Goal: Information Seeking & Learning: Find specific fact

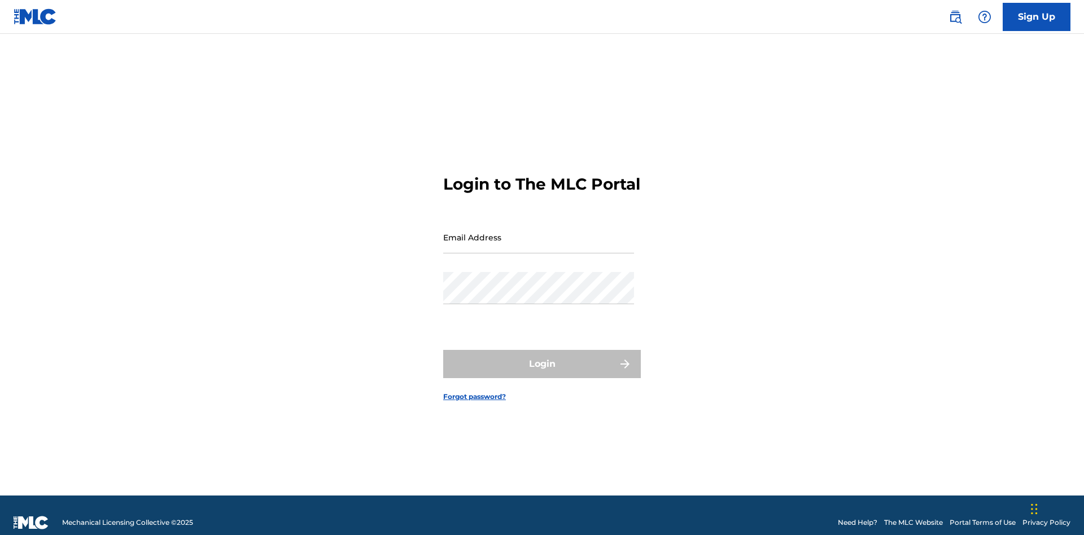
scroll to position [15, 0]
click at [539, 232] on input "Email Address" at bounding box center [538, 237] width 191 height 32
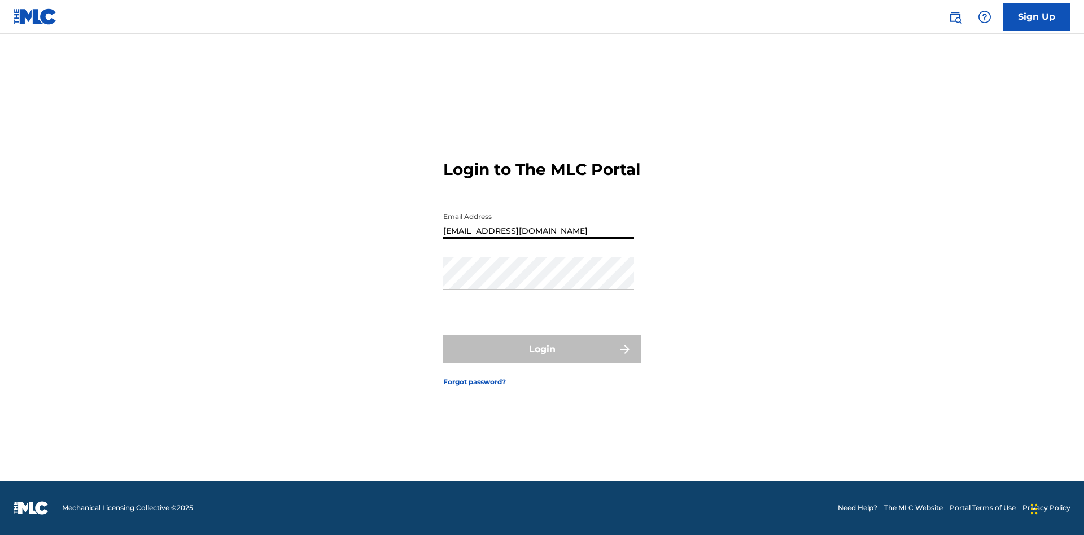
type input "[EMAIL_ADDRESS][DOMAIN_NAME]"
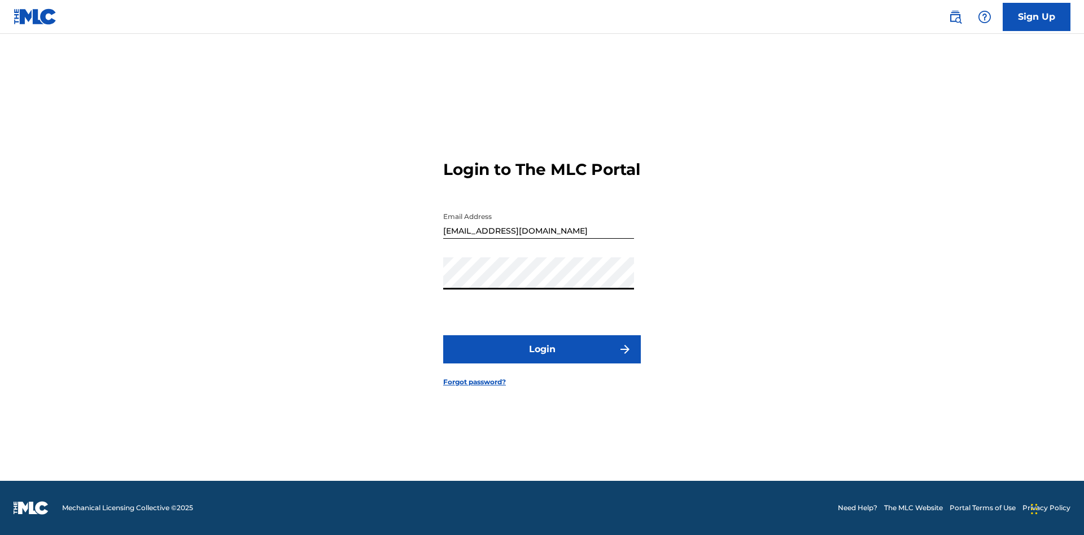
click at [542, 359] on button "Login" at bounding box center [542, 349] width 198 height 28
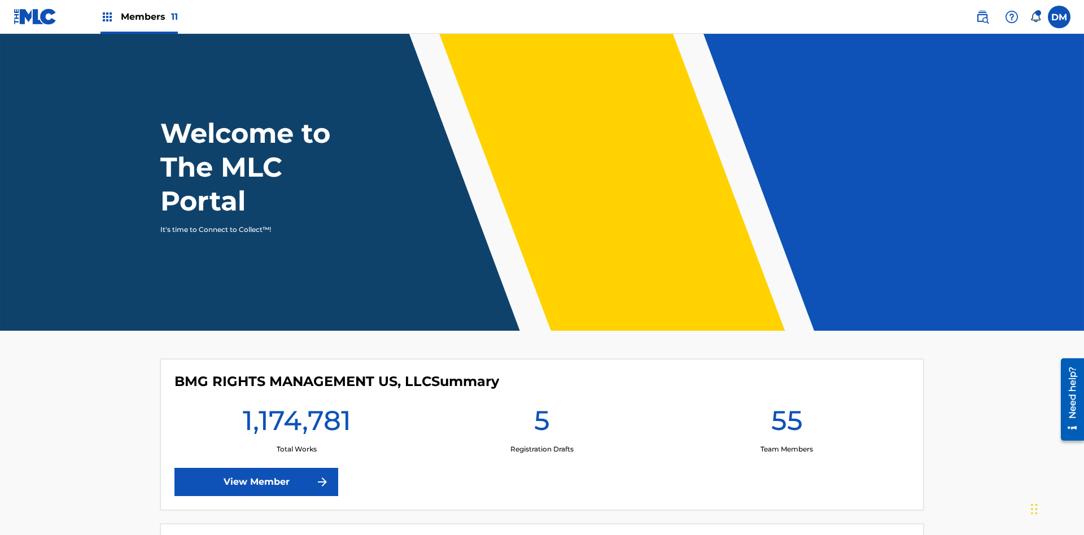
click at [139, 16] on span "Members 11" at bounding box center [149, 16] width 57 height 13
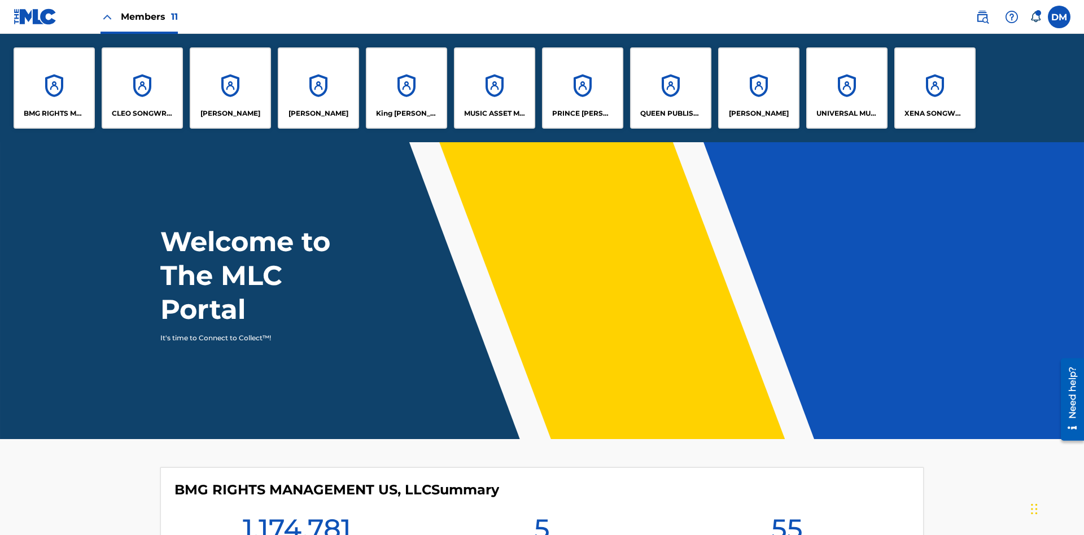
click at [847, 114] on p "UNIVERSAL MUSIC PUB GROUP" at bounding box center [848, 113] width 62 height 10
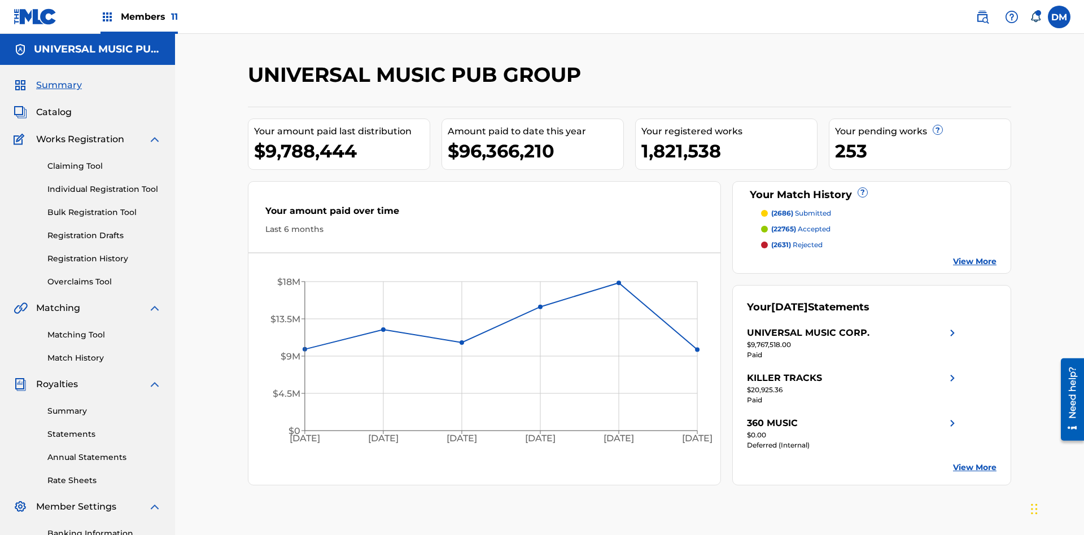
click at [54, 106] on span "Catalog" at bounding box center [54, 113] width 36 height 14
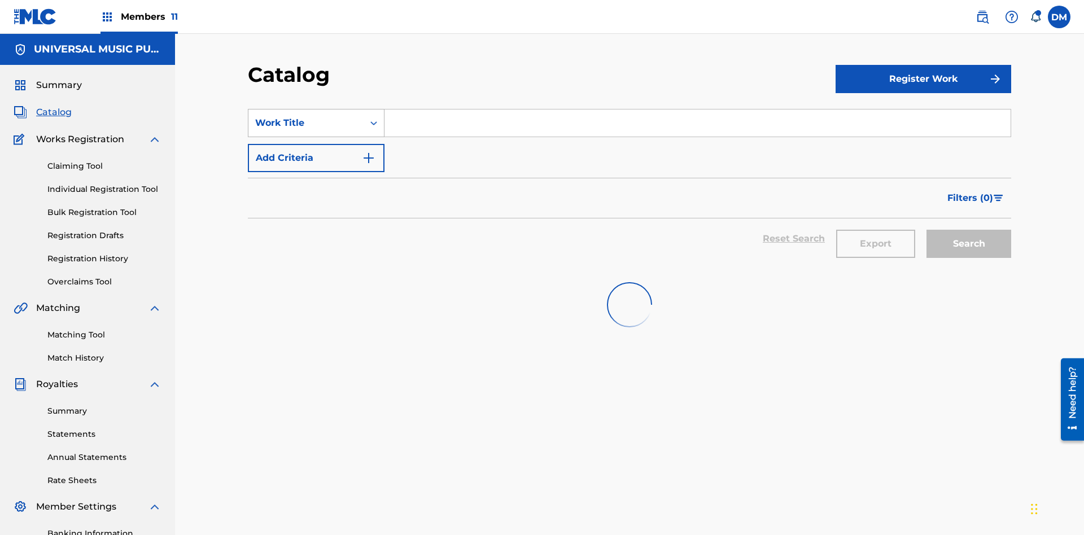
click at [306, 116] on div "Work Title" at bounding box center [306, 123] width 102 height 14
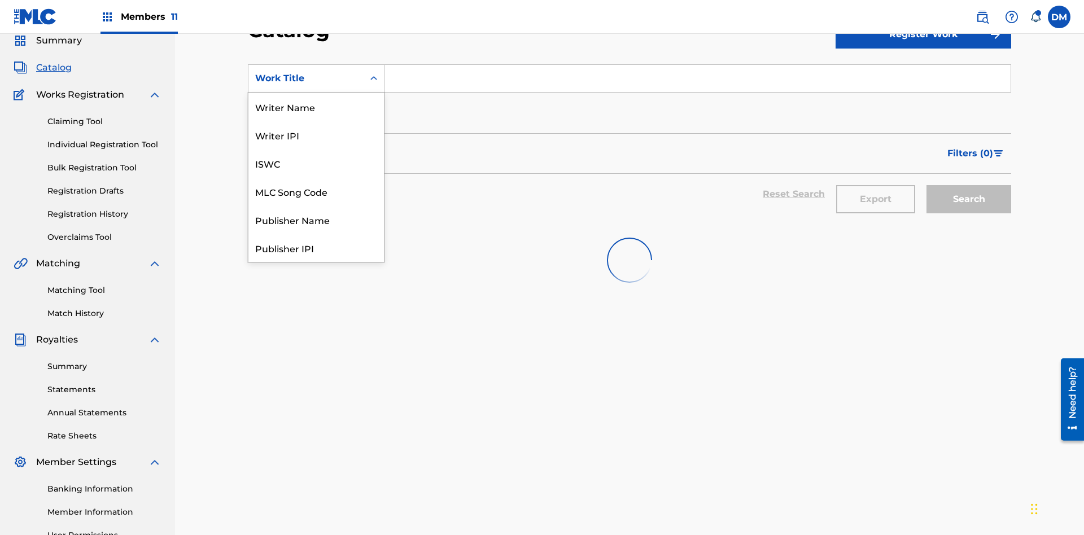
scroll to position [169, 0]
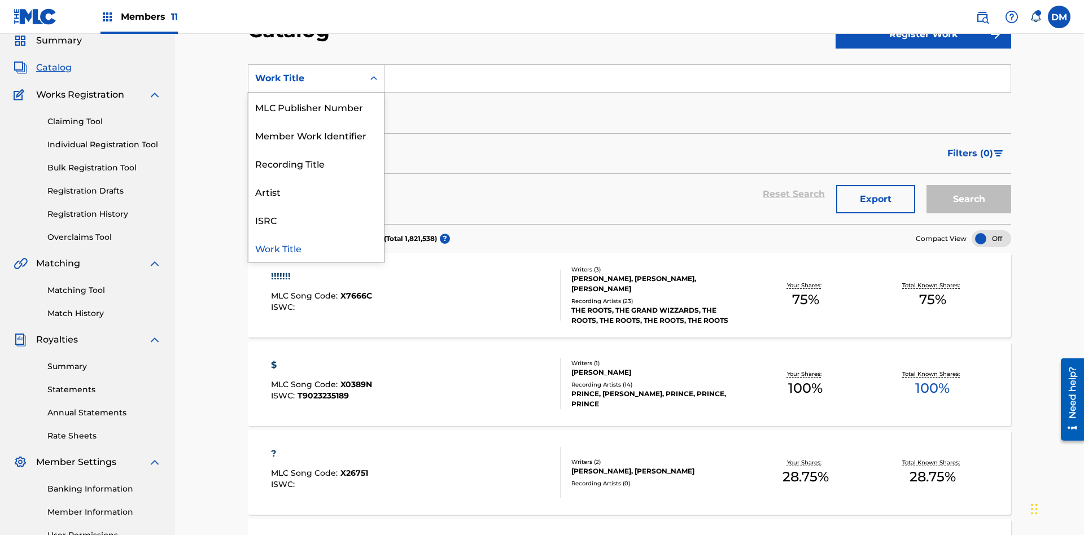
click at [316, 36] on div "MLC Song Code" at bounding box center [316, 22] width 136 height 28
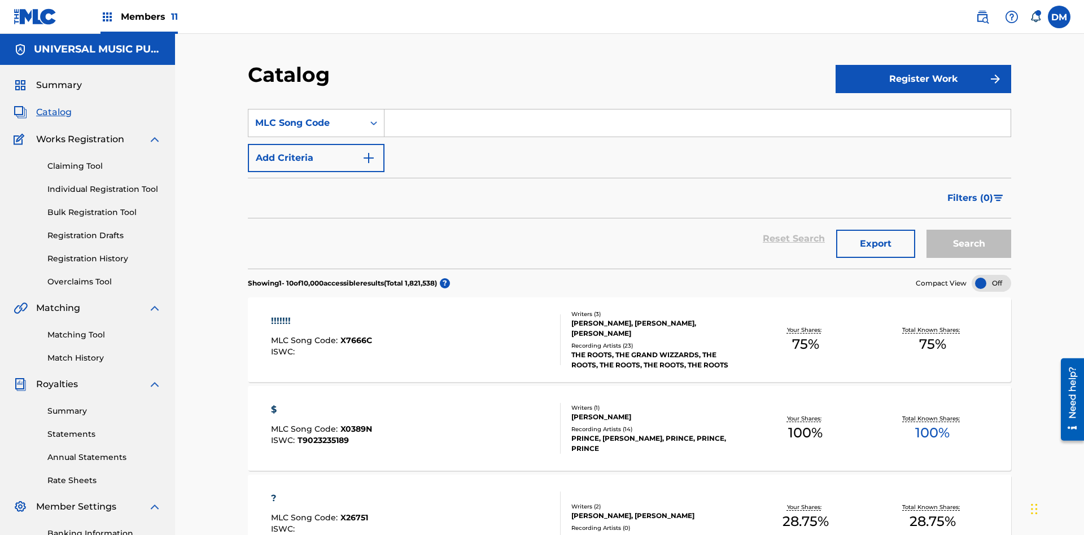
scroll to position [42, 0]
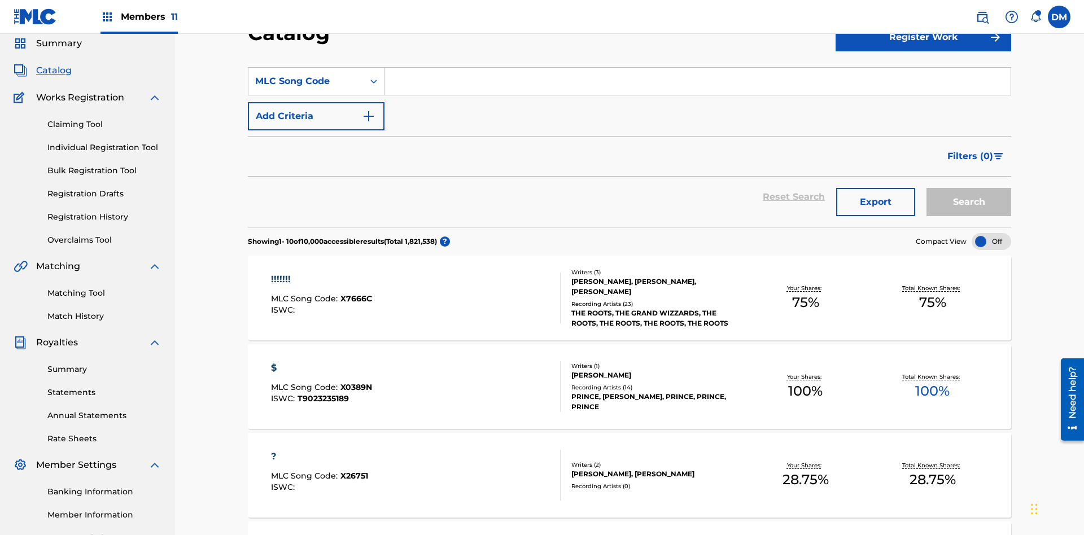
click at [697, 81] on input "Search Form" at bounding box center [698, 81] width 626 height 27
type input "N2995H"
click at [969, 188] on button "Search" at bounding box center [969, 202] width 85 height 28
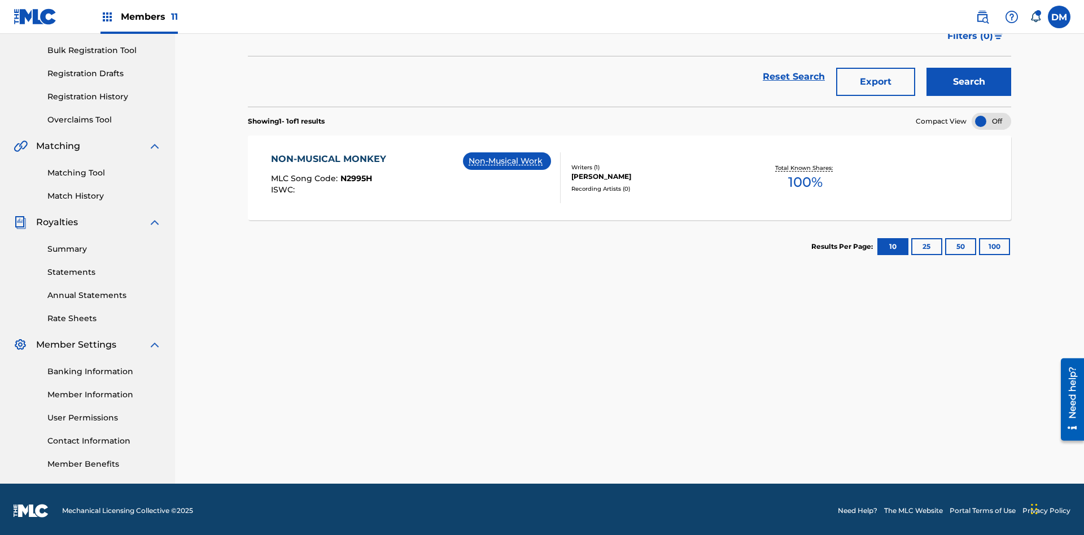
scroll to position [165, 0]
